Goal: Use online tool/utility: Utilize a website feature to perform a specific function

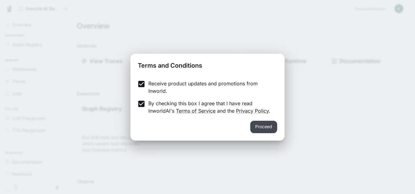
click at [265, 127] on button "Proceed" at bounding box center [263, 127] width 27 height 12
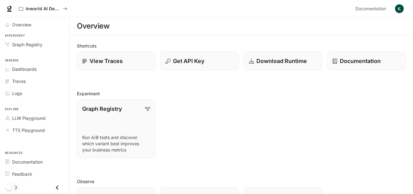
click at [156, 102] on div "Graph Registry Run A/B tests and discover which variant best improves your busi…" at bounding box center [238, 126] width 333 height 64
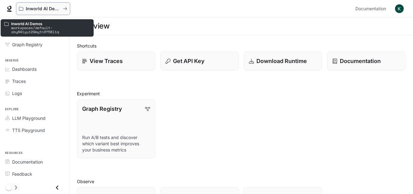
click at [67, 9] on icon "All workspaces" at bounding box center [65, 9] width 4 height 4
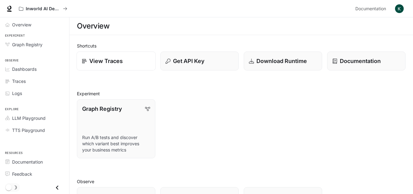
click at [104, 62] on p "View Traces" at bounding box center [105, 61] width 33 height 8
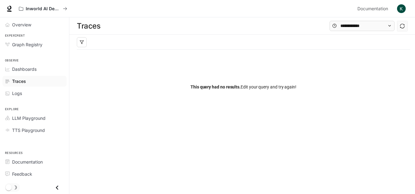
click at [118, 45] on div at bounding box center [243, 42] width 333 height 15
click at [32, 46] on span "Graph Registry" at bounding box center [27, 44] width 30 height 7
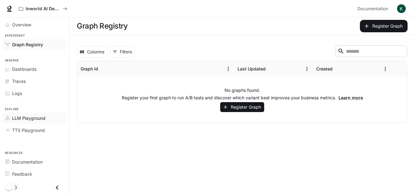
click at [24, 118] on span "LLM Playground" at bounding box center [28, 118] width 33 height 7
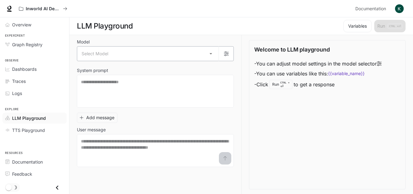
click at [126, 57] on body "Skip to main content Inworld AI Demos Documentation Documentation Portal Overvi…" at bounding box center [206, 97] width 413 height 194
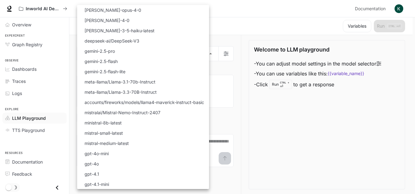
click at [260, 30] on div at bounding box center [207, 97] width 415 height 194
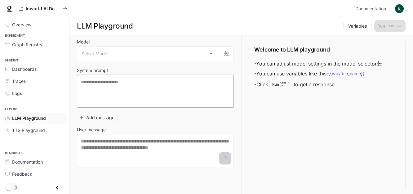
click at [178, 86] on textarea at bounding box center [155, 91] width 149 height 25
